Goal: Information Seeking & Learning: Understand process/instructions

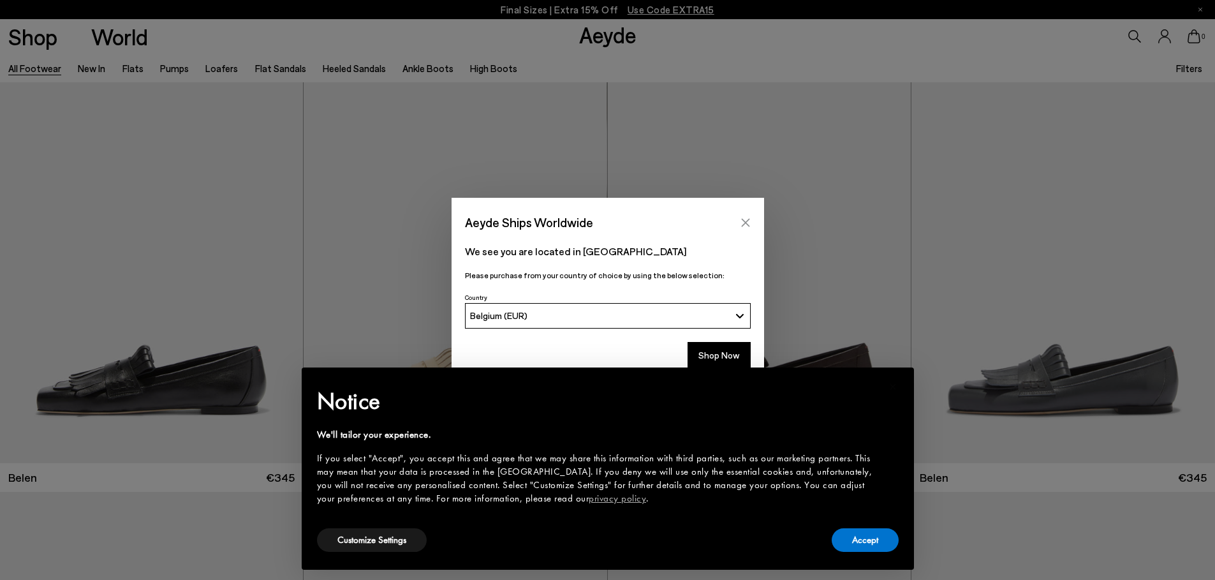
click at [744, 226] on icon "Close" at bounding box center [745, 222] width 10 height 10
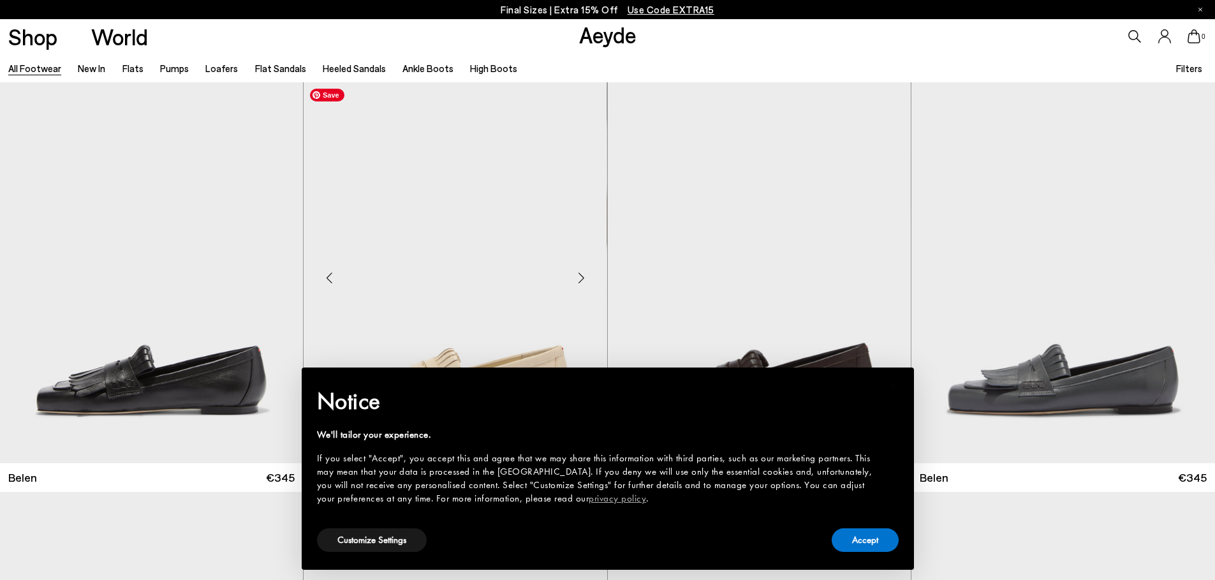
click at [554, 258] on img "1 / 6" at bounding box center [455, 272] width 303 height 381
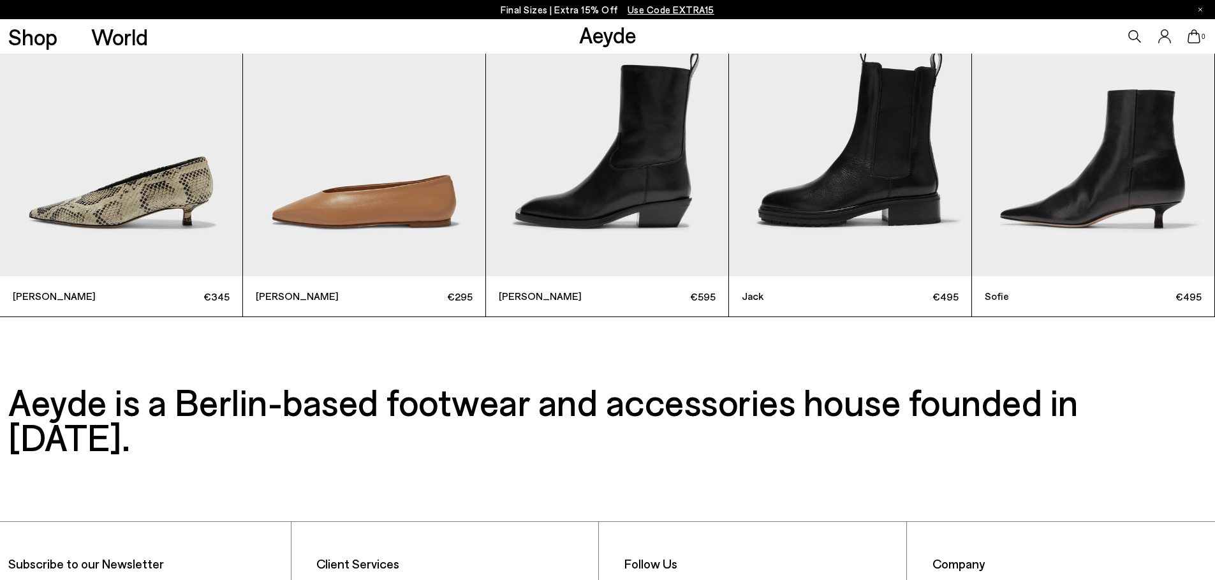
scroll to position [4269, 0]
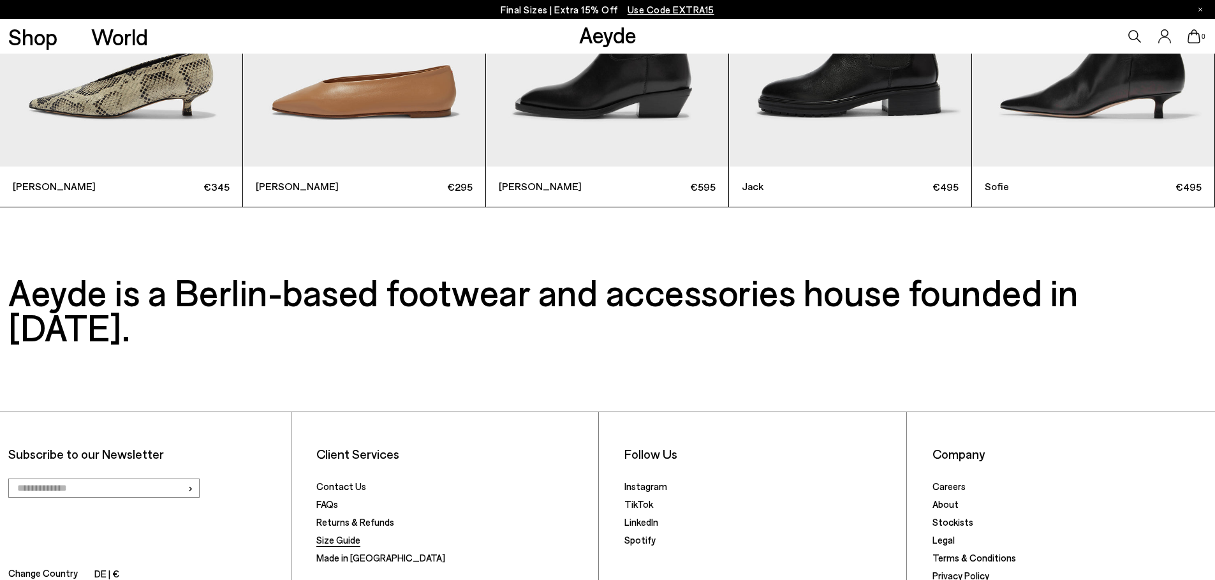
click at [337, 534] on link "Size Guide" at bounding box center [338, 539] width 44 height 11
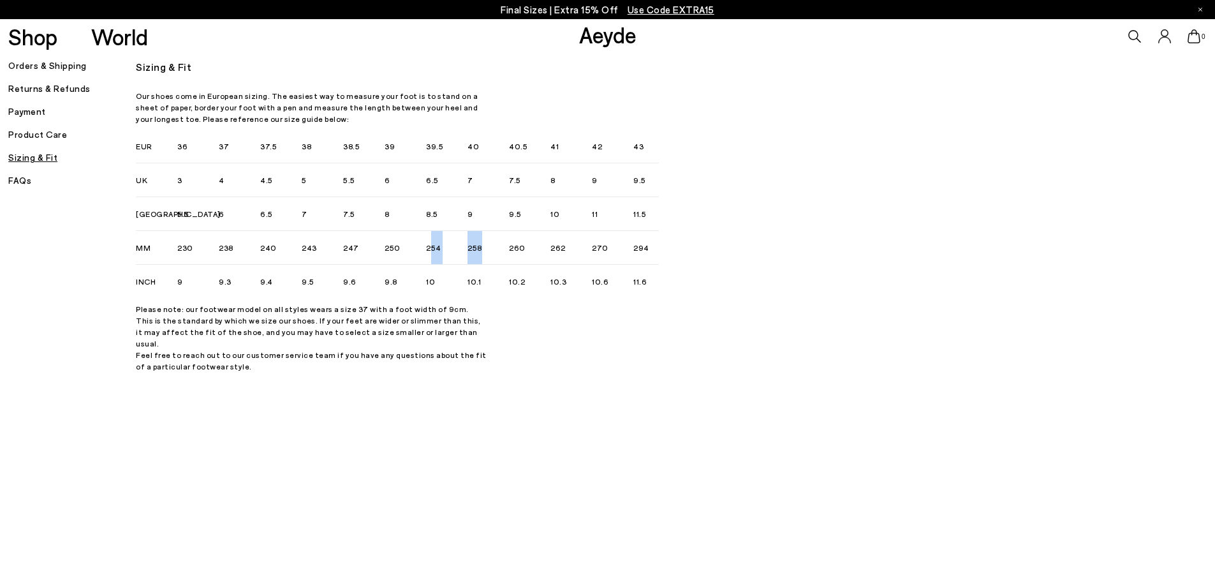
drag, startPoint x: 482, startPoint y: 249, endPoint x: 528, endPoint y: 251, distance: 46.6
click at [434, 244] on ul "230 238 240 243 247 250 254 258 260 262 270 294" at bounding box center [374, 248] width 395 height 34
drag, startPoint x: 515, startPoint y: 251, endPoint x: 516, endPoint y: 237, distance: 14.1
click at [515, 251] on li "260" at bounding box center [529, 248] width 41 height 34
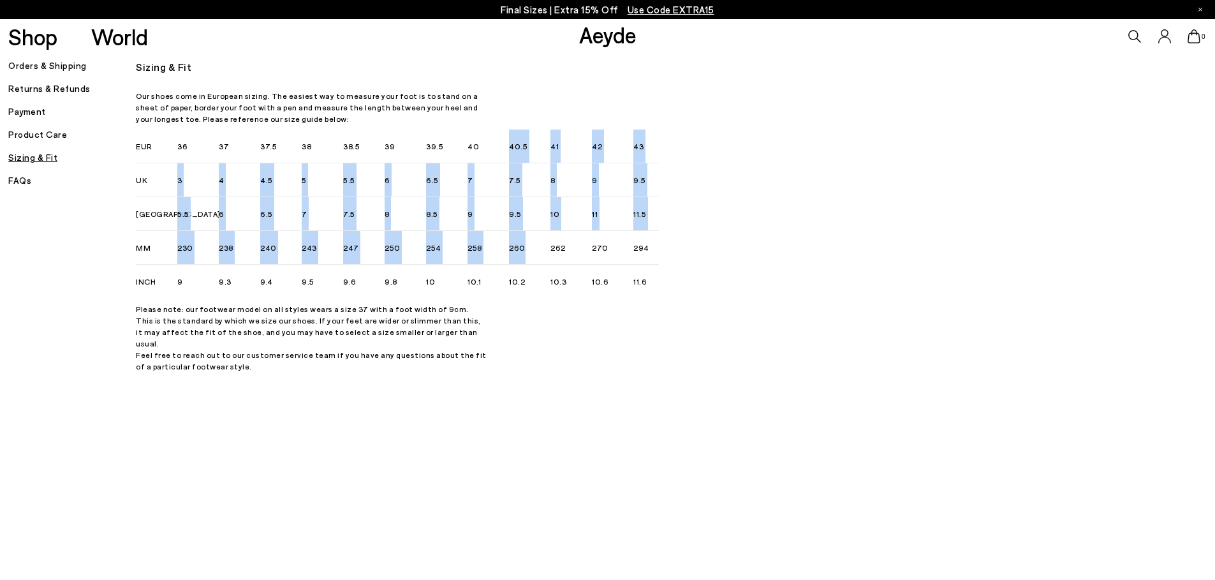
drag, startPoint x: 495, startPoint y: 216, endPoint x: 509, endPoint y: 142, distance: 74.7
click at [483, 142] on div "36 37 37.5 38 38.5 39 39.5 40 40.5 41 42 43 3 4 4.5 5 5.5 6 6.5 7 7.5 8 9 9.5" at bounding box center [330, 213] width 306 height 168
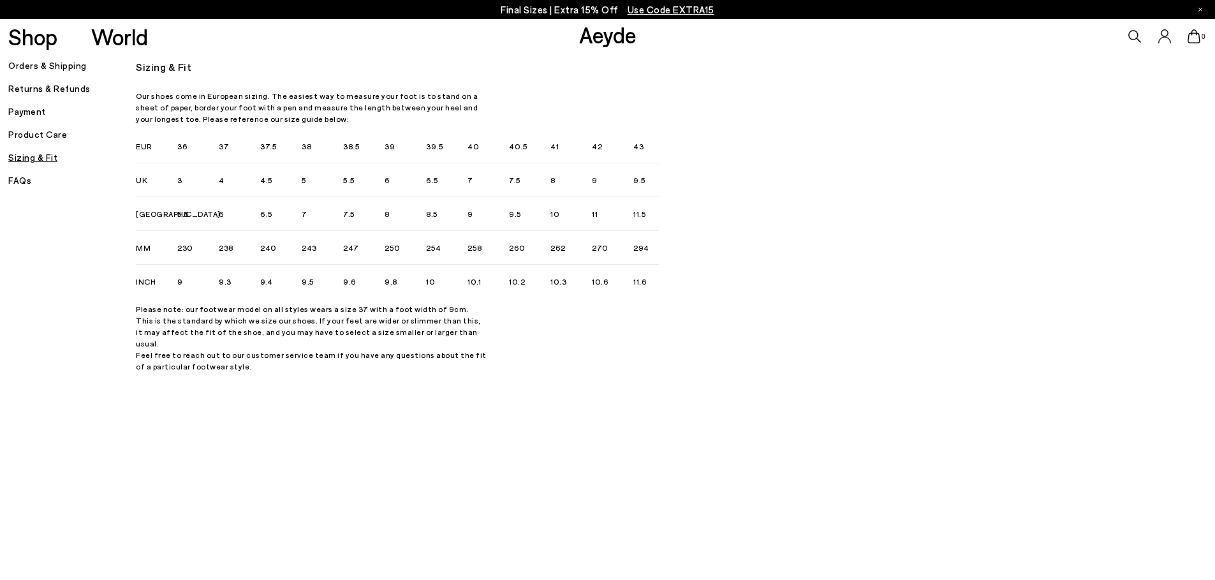
click at [802, 290] on div "Sizing & Fit Our shoes come in European sizing. The easiest way to measure your…" at bounding box center [616, 214] width 960 height 315
drag, startPoint x: 501, startPoint y: 244, endPoint x: 534, endPoint y: 259, distance: 35.9
click at [534, 259] on ul "230 238 240 243 247 250 254 258 260 262 270 294" at bounding box center [374, 248] width 395 height 34
click at [536, 261] on li "260" at bounding box center [529, 248] width 41 height 34
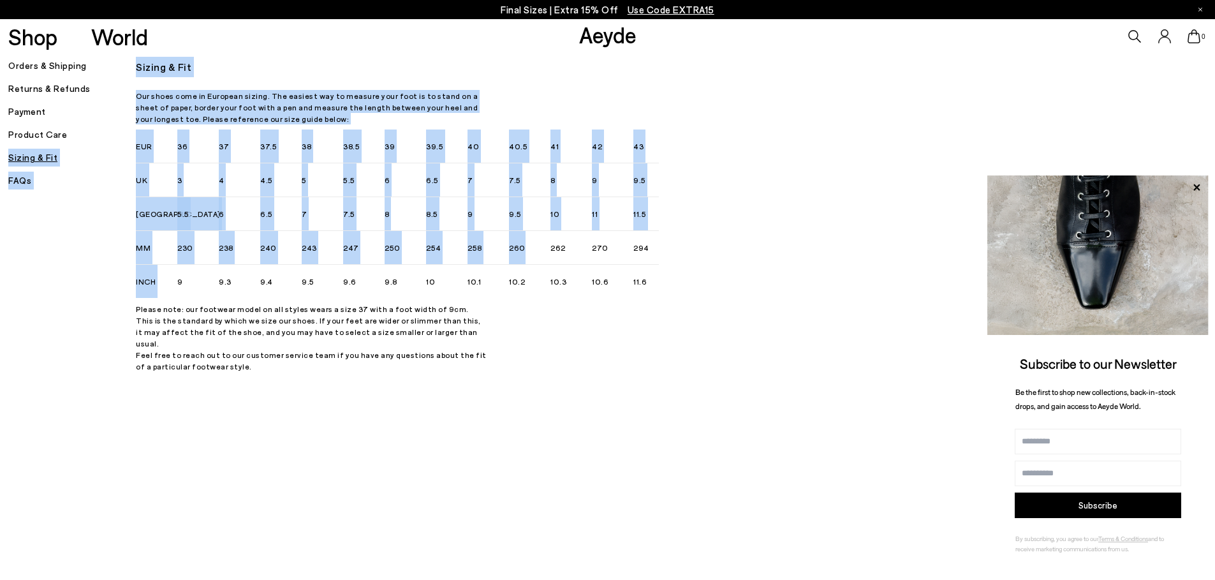
drag, startPoint x: 533, startPoint y: 253, endPoint x: 118, endPoint y: 143, distance: 428.7
click at [118, 143] on div "Orders & Shipping Returns & Refunds Payment Product Care Sizing & Fit FAQs Orde…" at bounding box center [551, 217] width 1087 height 320
drag, startPoint x: 494, startPoint y: 215, endPoint x: 510, endPoint y: 261, distance: 48.6
click at [494, 215] on li "9" at bounding box center [487, 214] width 41 height 34
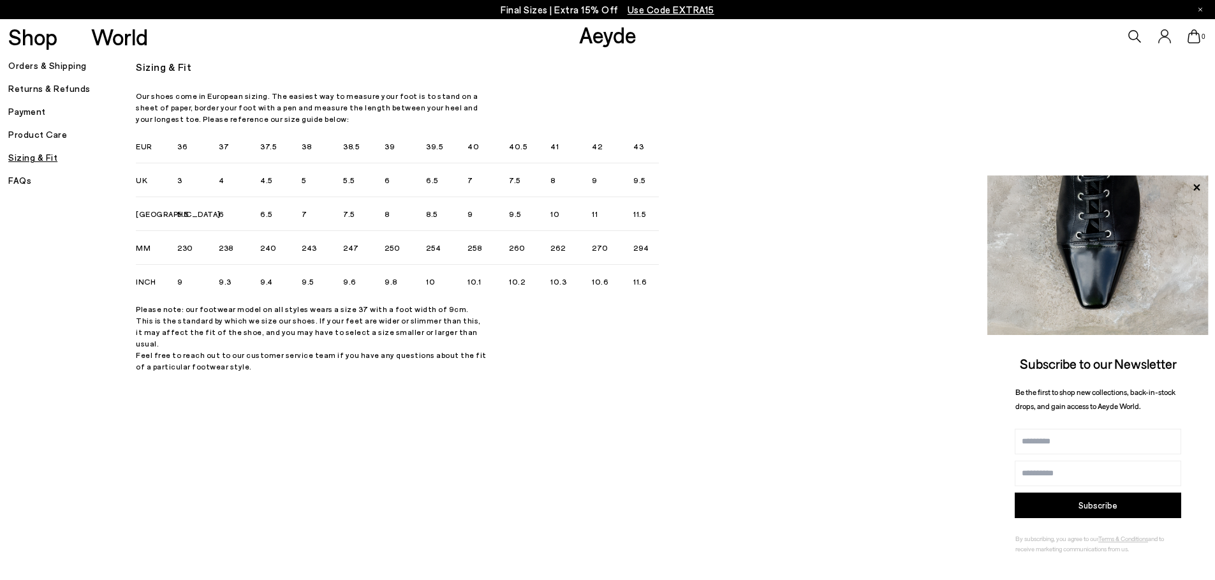
drag, startPoint x: 136, startPoint y: 308, endPoint x: 464, endPoint y: 365, distance: 332.8
click at [464, 365] on div "Final Sizes | Extra 15% Off Use Code EXTRA15 Shop World Aeyde 0" at bounding box center [607, 320] width 1215 height 526
drag, startPoint x: 578, startPoint y: 376, endPoint x: 443, endPoint y: 367, distance: 135.5
click at [578, 376] on div "Final Sizes | Extra 15% Off Use Code EXTRA15 Shop World Aeyde 0" at bounding box center [607, 320] width 1215 height 526
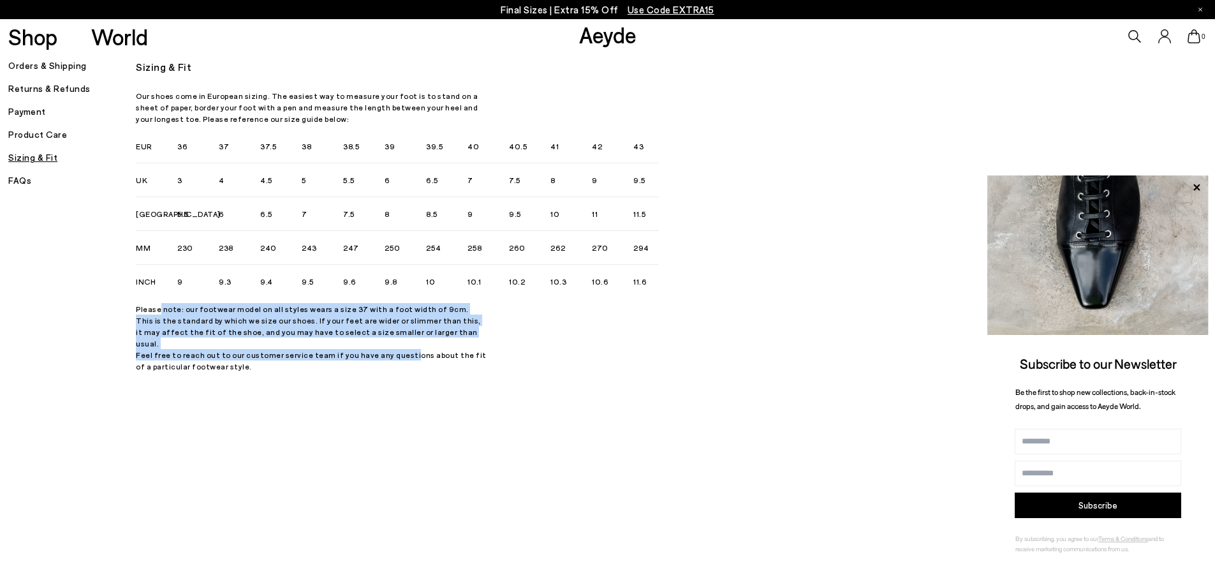
drag, startPoint x: 301, startPoint y: 326, endPoint x: 392, endPoint y: 342, distance: 92.0
click at [392, 342] on p "Please note: our footwear model on all styles wears a size 37 with a foot width…" at bounding box center [311, 337] width 351 height 69
click at [423, 337] on p "Please note: our footwear model on all styles wears a size 37 with a foot width…" at bounding box center [311, 337] width 351 height 69
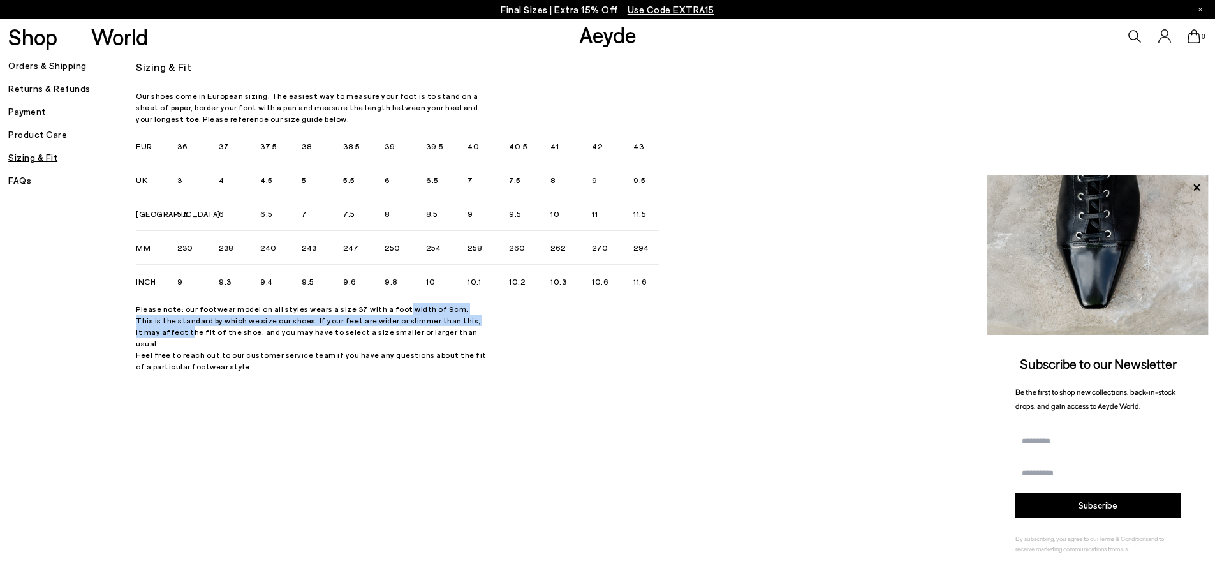
drag, startPoint x: 388, startPoint y: 311, endPoint x: 464, endPoint y: 320, distance: 76.5
click at [464, 320] on p "Please note: our footwear model on all styles wears a size 37 with a foot width…" at bounding box center [311, 337] width 351 height 69
click at [406, 339] on p "Please note: our footwear model on all styles wears a size 37 with a foot width…" at bounding box center [311, 337] width 351 height 69
drag, startPoint x: 148, startPoint y: 309, endPoint x: 473, endPoint y: 360, distance: 328.7
click at [473, 360] on p "Please note: our footwear model on all styles wears a size 37 with a foot width…" at bounding box center [311, 337] width 351 height 69
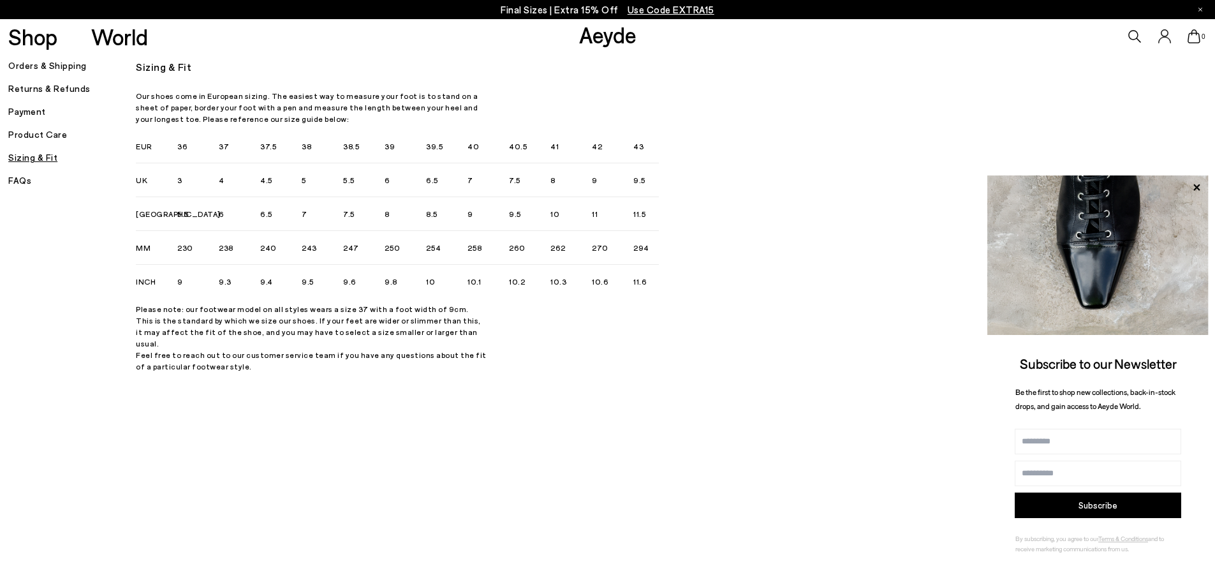
drag, startPoint x: 290, startPoint y: 313, endPoint x: 313, endPoint y: 309, distance: 22.5
click at [291, 313] on p "Please note: our footwear model on all styles wears a size 37 with a foot width…" at bounding box center [311, 337] width 351 height 69
drag, startPoint x: 119, startPoint y: 328, endPoint x: 427, endPoint y: 358, distance: 308.9
click at [427, 358] on div "Orders & Shipping Returns & Refunds Payment Product Care Sizing & Fit FAQs Orde…" at bounding box center [551, 217] width 1087 height 320
click at [437, 341] on p "Please note: our footwear model on all styles wears a size 37 with a foot width…" at bounding box center [311, 337] width 351 height 69
